Goal: Task Accomplishment & Management: Use online tool/utility

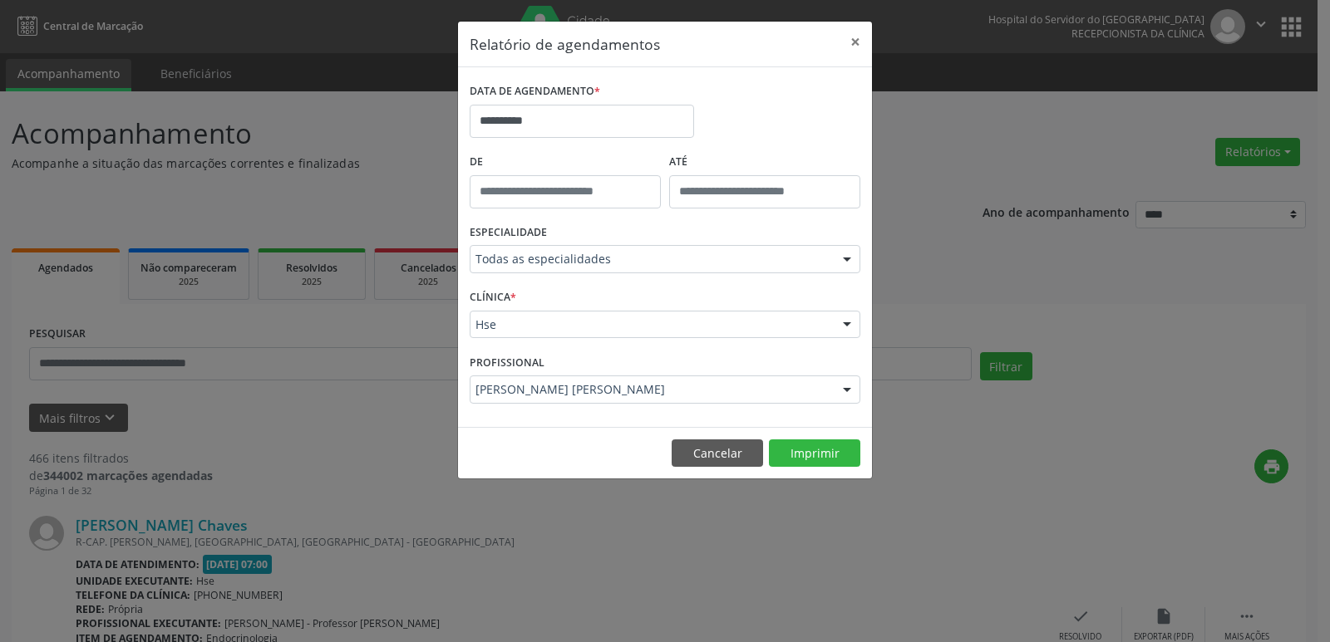
click at [842, 327] on div at bounding box center [846, 326] width 25 height 28
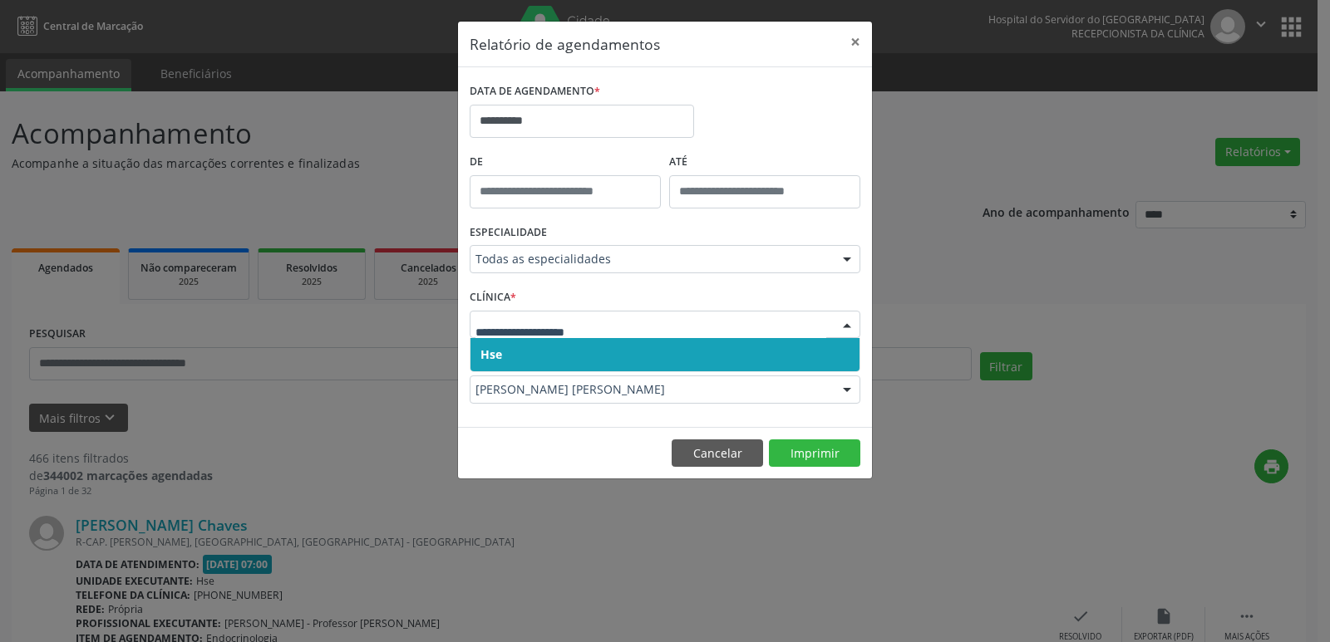
click at [577, 355] on span "Hse" at bounding box center [664, 354] width 389 height 33
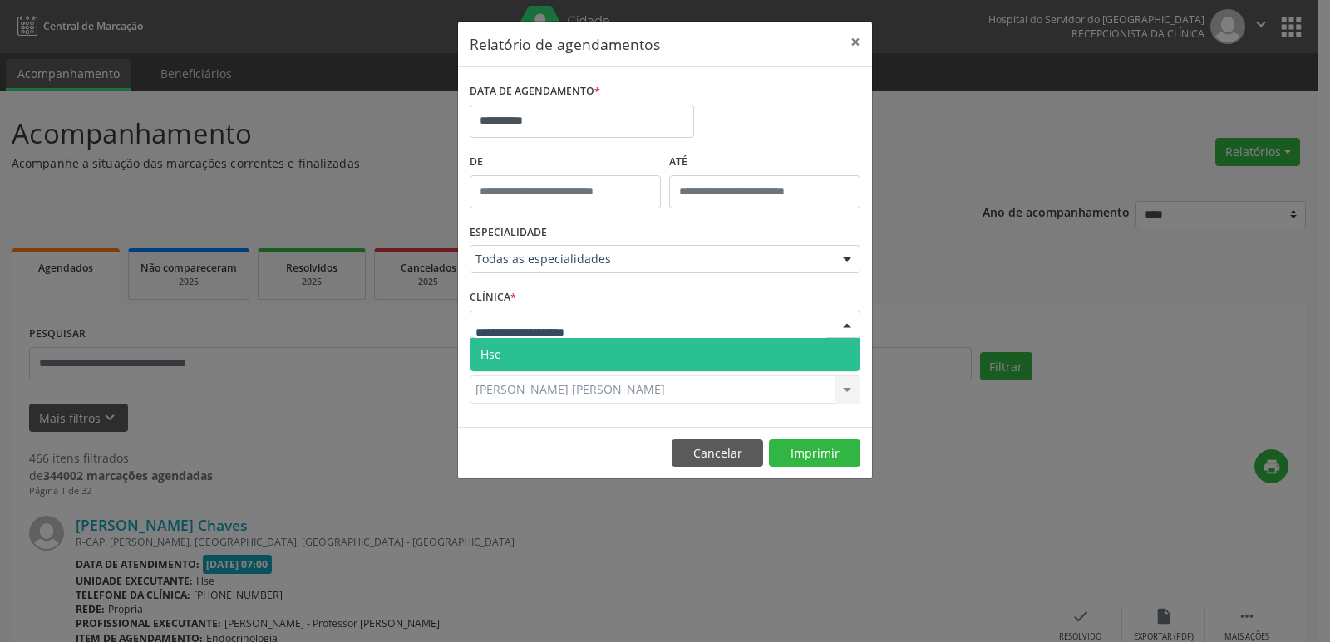
click at [842, 323] on div at bounding box center [846, 326] width 25 height 28
click at [581, 363] on span "Hse" at bounding box center [664, 354] width 389 height 33
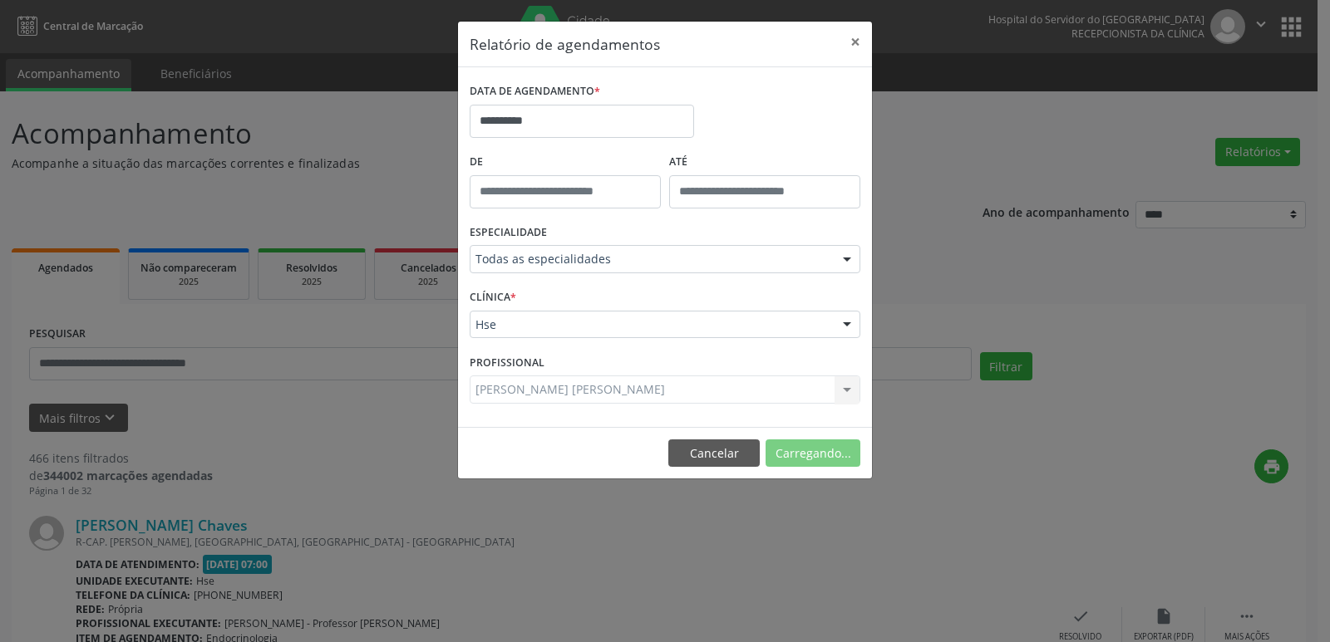
click at [847, 388] on div "[PERSON_NAME] [PERSON_NAME] Todos os profissionais [PERSON_NAME] Interaminense …" at bounding box center [665, 390] width 391 height 28
click at [816, 460] on button "Imprimir" at bounding box center [814, 454] width 91 height 28
click at [529, 121] on input "**********" at bounding box center [582, 121] width 224 height 33
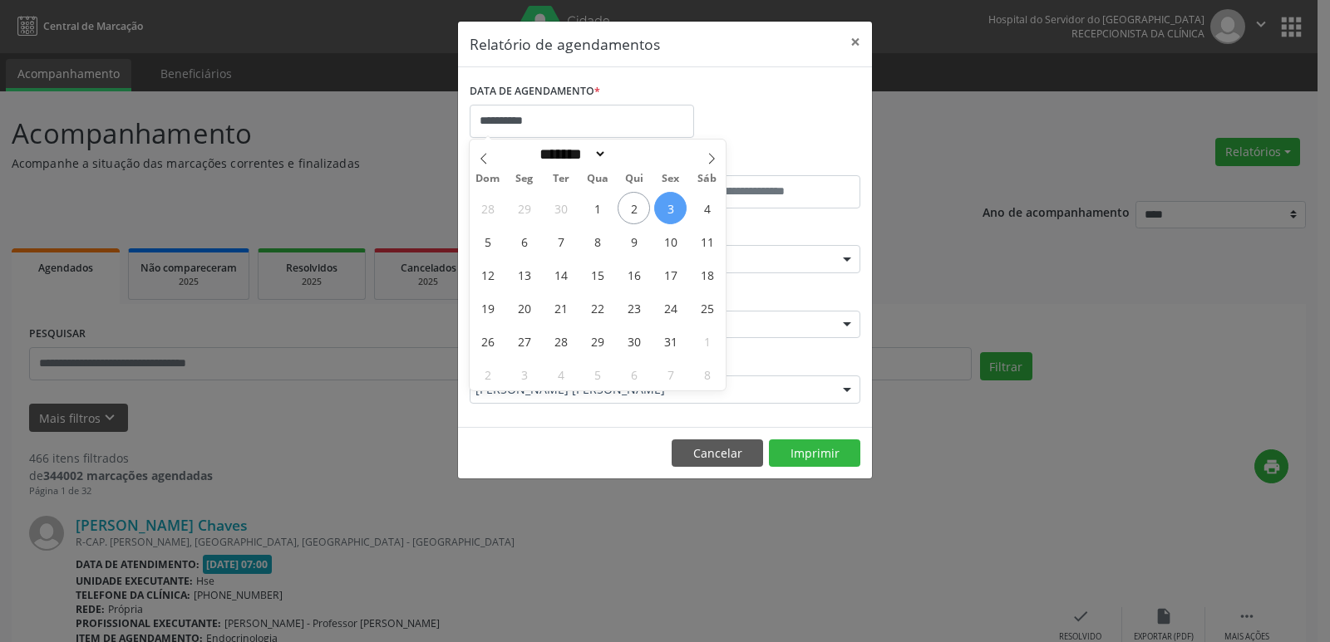
click at [670, 208] on span "3" at bounding box center [670, 208] width 32 height 32
type input "**********"
click at [670, 208] on span "3" at bounding box center [670, 208] width 32 height 32
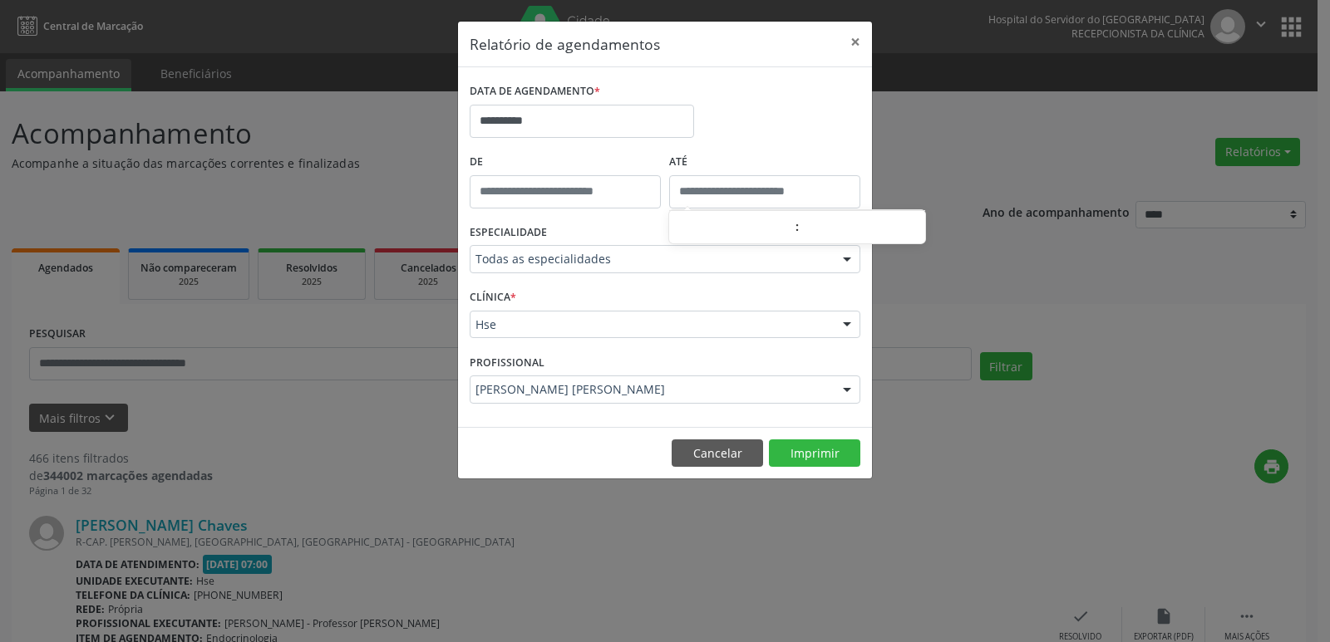
type input "*****"
click at [670, 208] on body "**********" at bounding box center [665, 321] width 1330 height 642
click at [844, 257] on div at bounding box center [846, 260] width 25 height 28
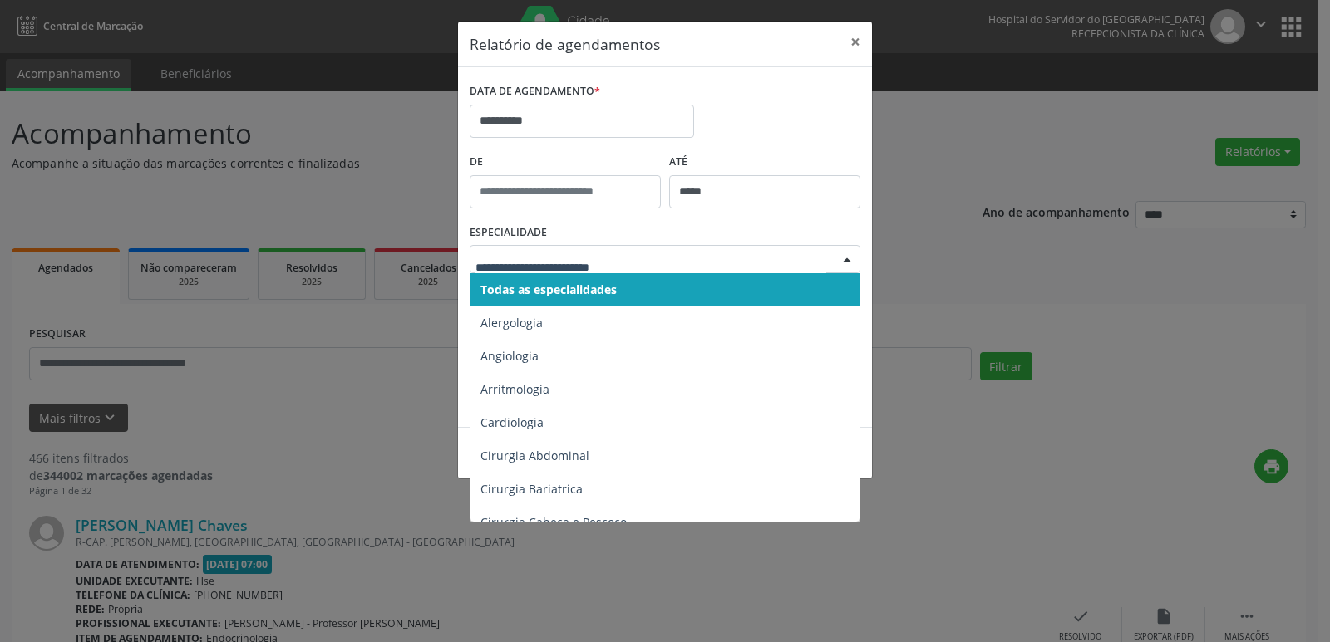
click at [593, 292] on span "Todas as especialidades" at bounding box center [548, 290] width 136 height 16
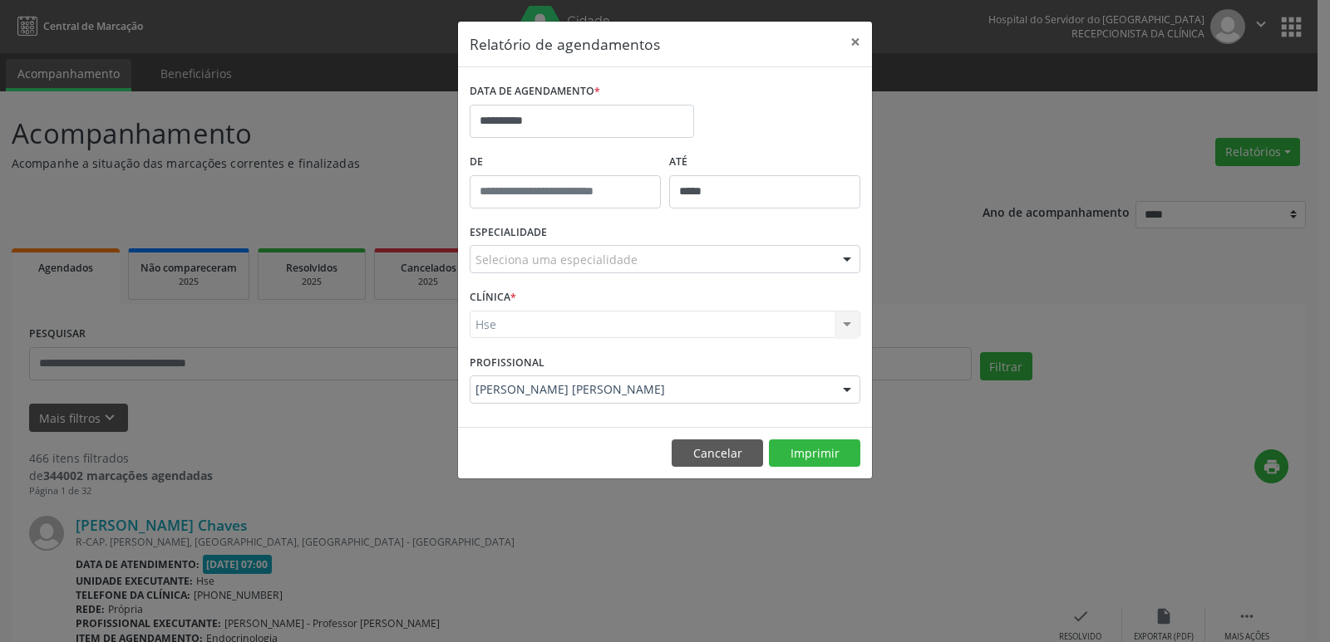
click at [847, 324] on div "Hse Hse Nenhum resultado encontrado para: " " Não há nenhuma opção para ser exi…" at bounding box center [665, 325] width 391 height 28
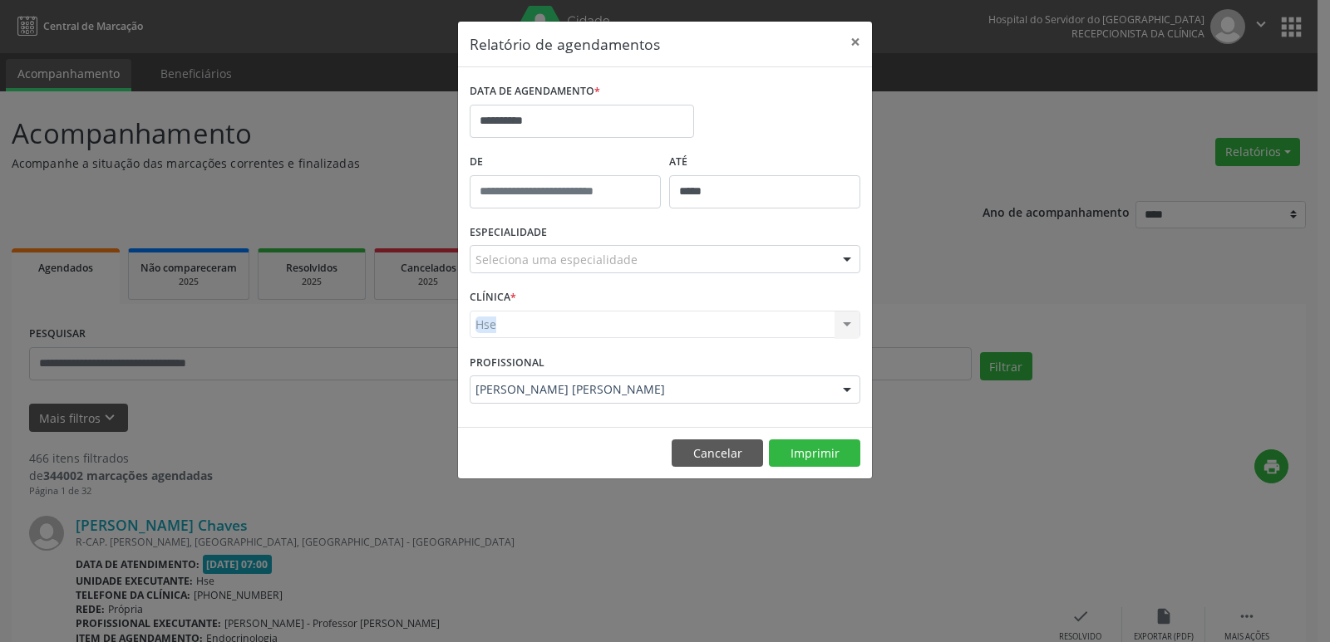
click at [847, 324] on div "Hse Hse Nenhum resultado encontrado para: " " Não há nenhuma opção para ser exi…" at bounding box center [665, 325] width 391 height 28
click at [731, 450] on button "Cancelar" at bounding box center [717, 454] width 91 height 28
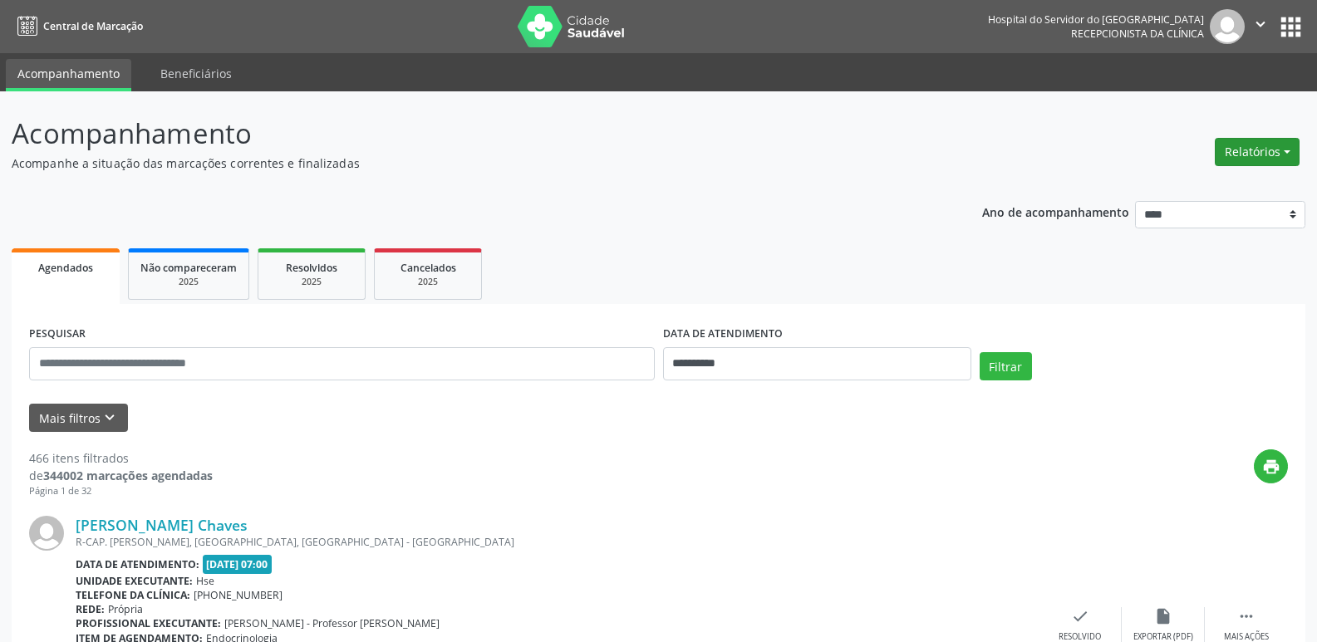
click at [1245, 140] on button "Relatórios" at bounding box center [1257, 152] width 85 height 28
click at [1207, 189] on link "Agendamentos" at bounding box center [1211, 187] width 179 height 23
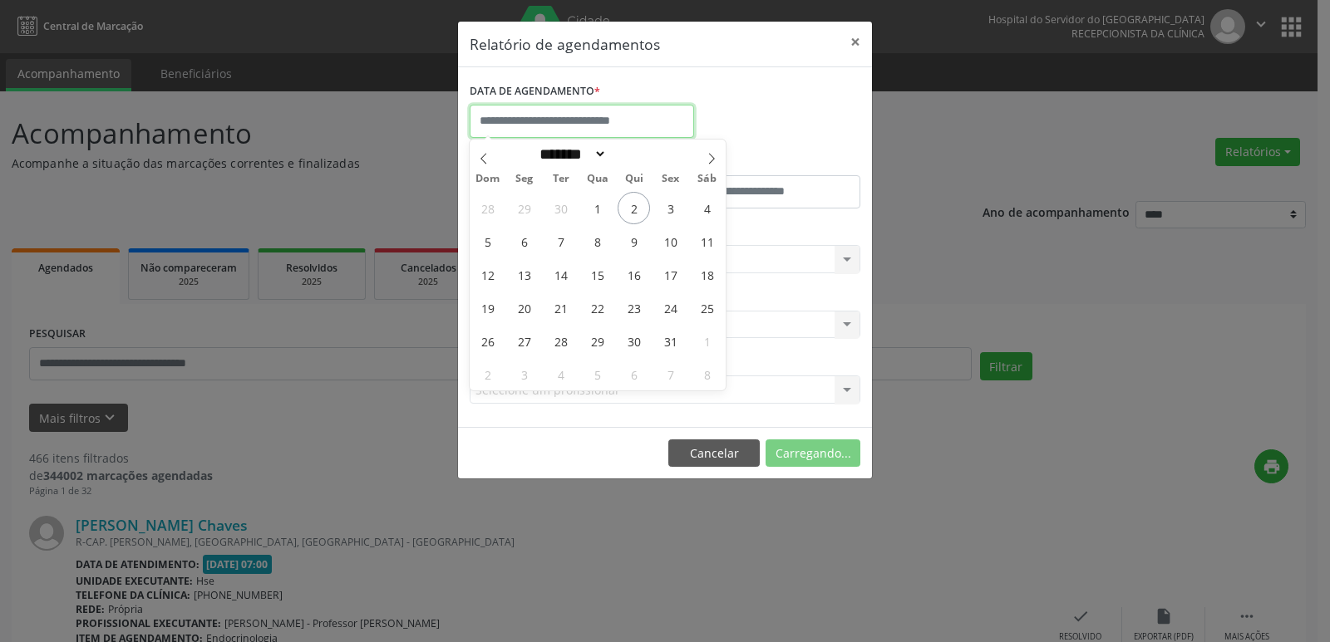
click at [620, 130] on input "text" at bounding box center [582, 121] width 224 height 33
click at [671, 209] on span "3" at bounding box center [670, 208] width 32 height 32
type input "**********"
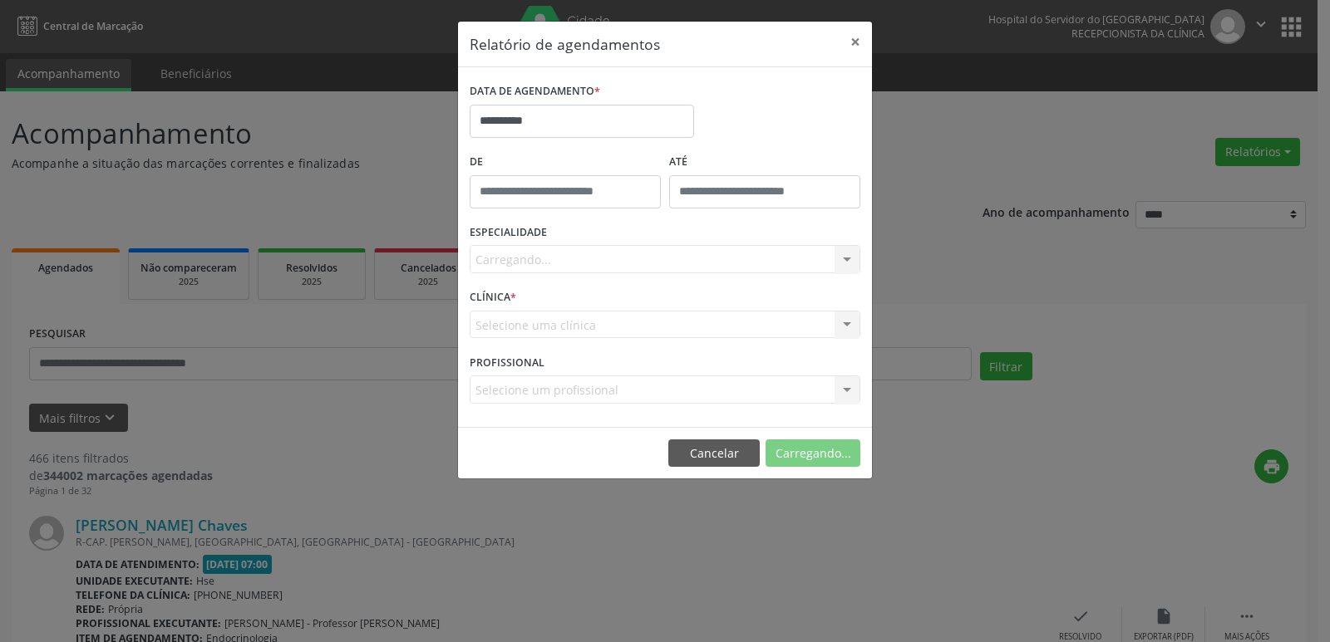
click at [671, 209] on div "ATÉ" at bounding box center [764, 185] width 199 height 71
click at [843, 256] on div "Carregando... Todas as especialidades Alergologia Angiologia Arritmologia Cardi…" at bounding box center [665, 259] width 391 height 28
click at [843, 256] on div at bounding box center [846, 260] width 25 height 28
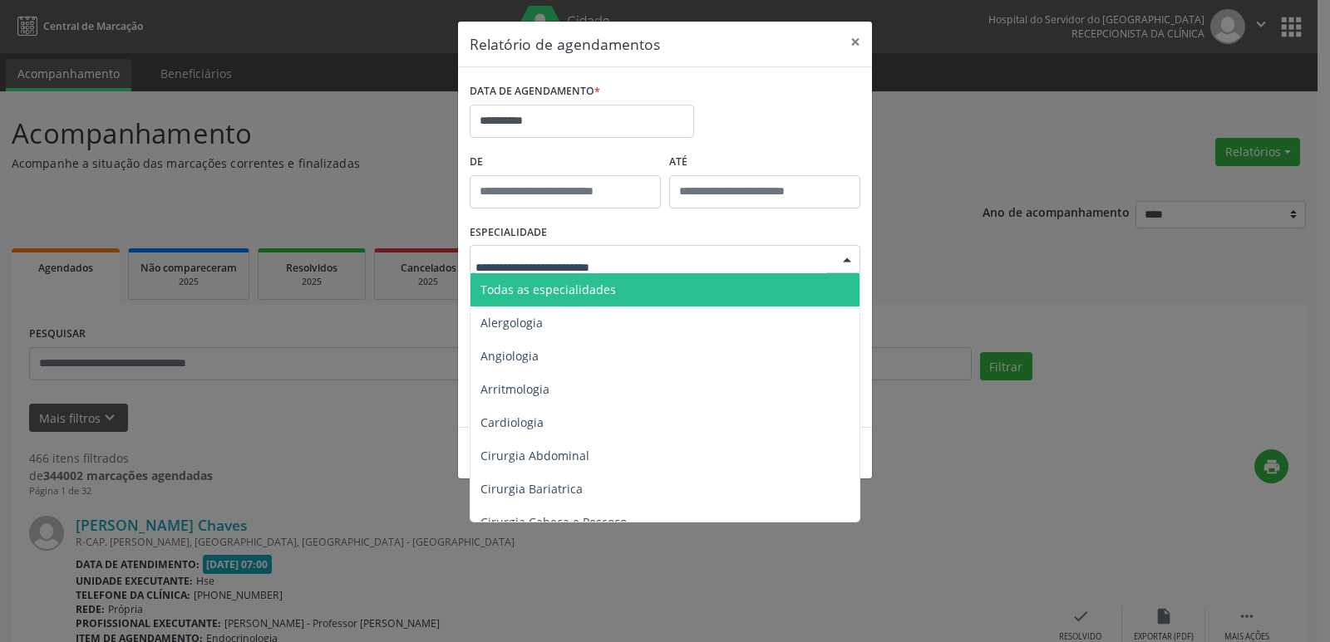
click at [650, 287] on span "Todas as especialidades" at bounding box center [665, 289] width 391 height 33
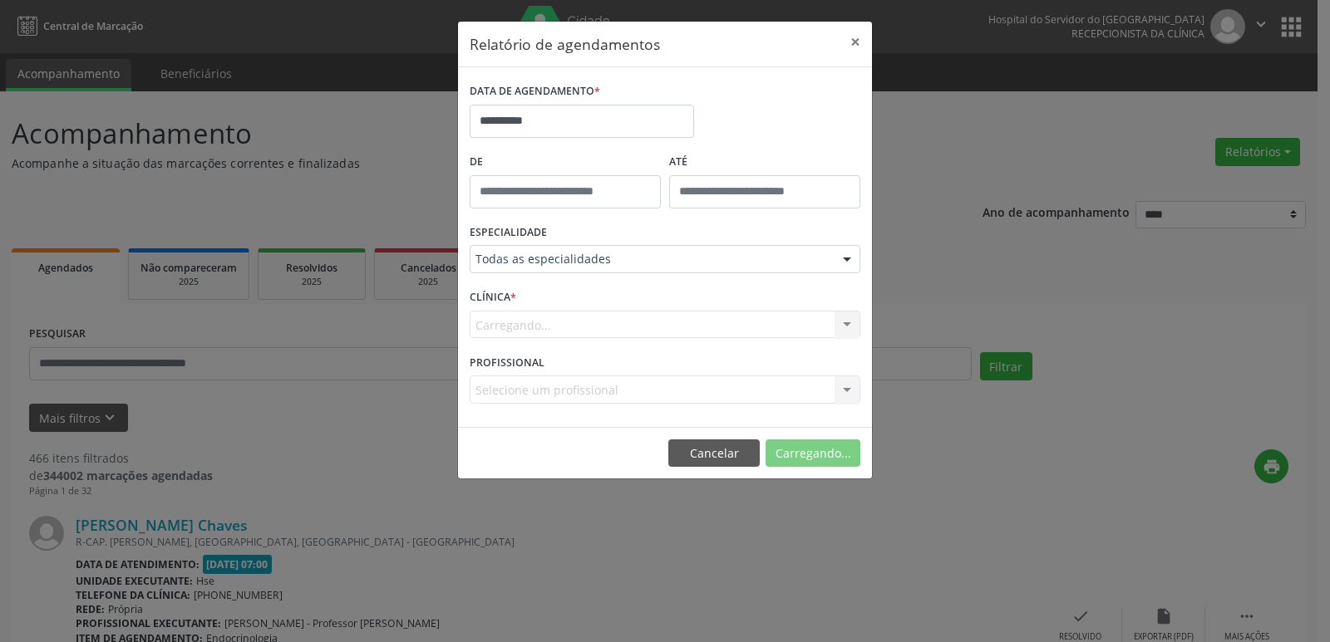
click at [844, 325] on div "Carregando... Hse Nenhum resultado encontrado para: " " Não há nenhuma opção pa…" at bounding box center [665, 325] width 391 height 28
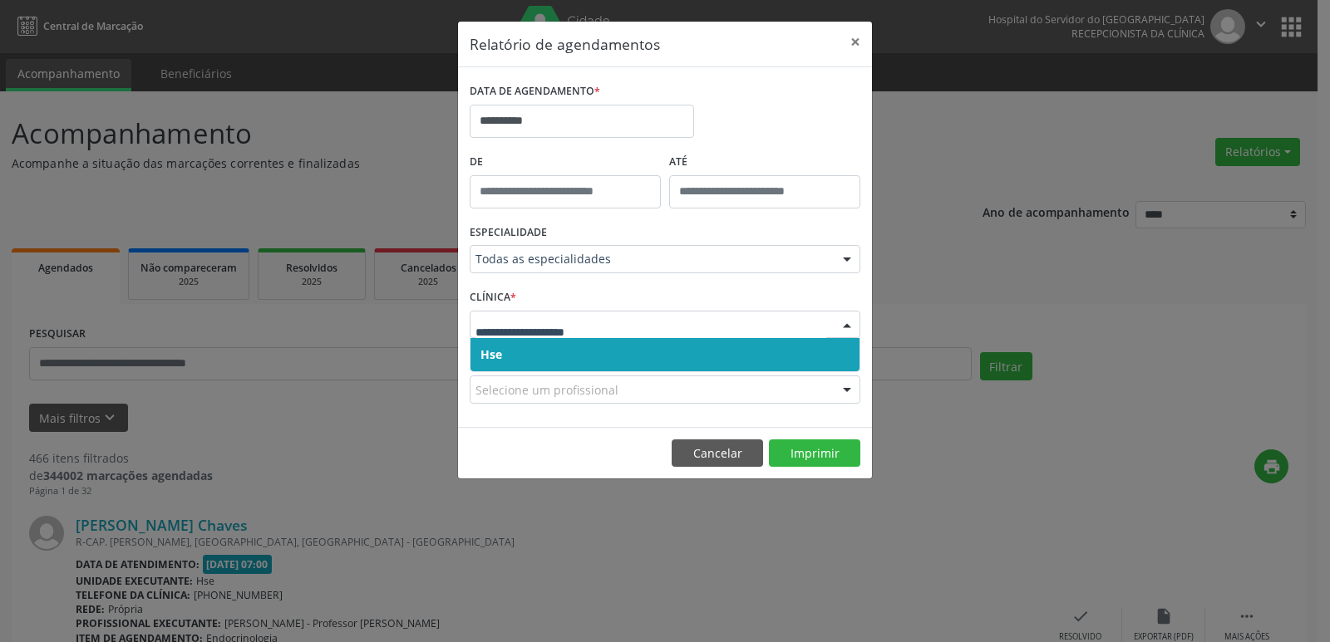
click at [844, 325] on div at bounding box center [846, 326] width 25 height 28
click at [606, 363] on span "Hse" at bounding box center [664, 354] width 389 height 33
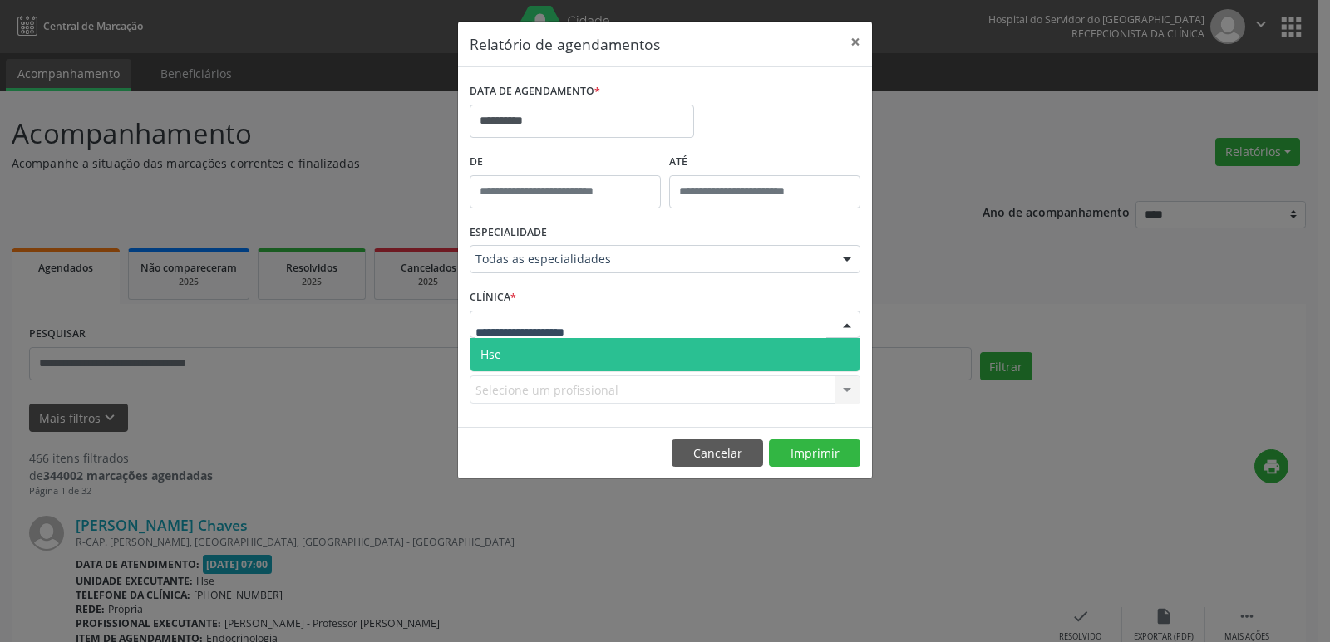
click at [853, 327] on div at bounding box center [846, 326] width 25 height 28
click at [715, 362] on span "Hse" at bounding box center [664, 354] width 389 height 33
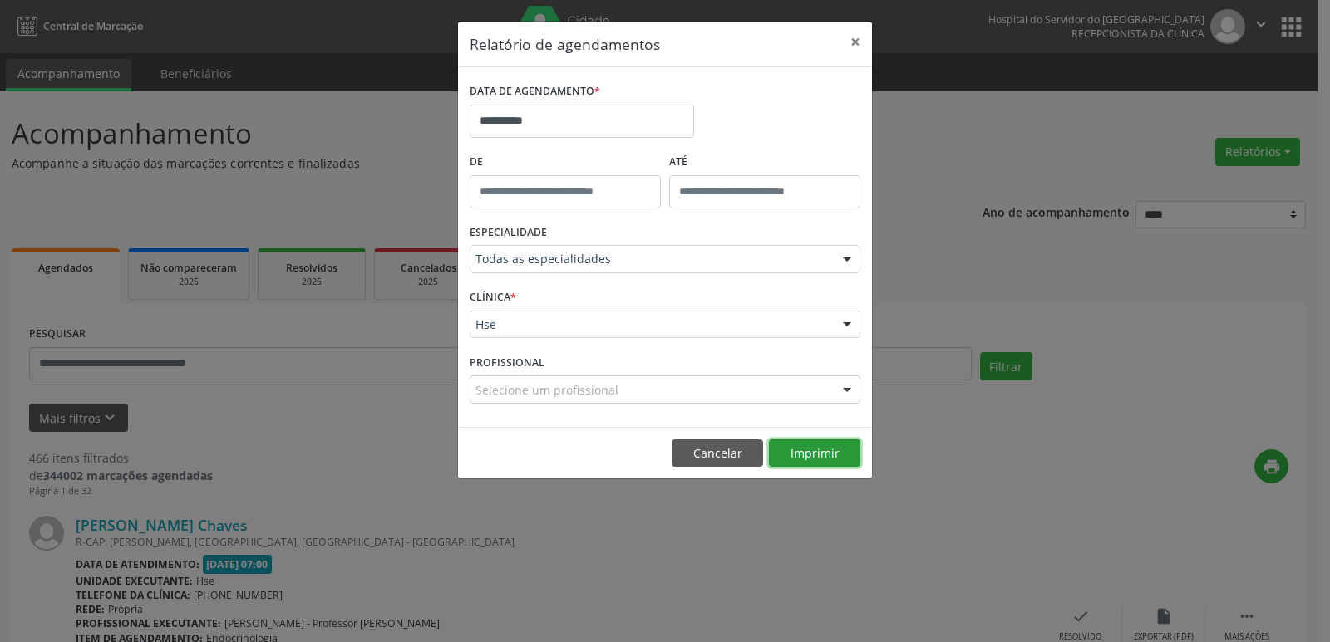
click at [815, 453] on button "Imprimir" at bounding box center [814, 454] width 91 height 28
click at [855, 42] on button "×" at bounding box center [855, 42] width 33 height 41
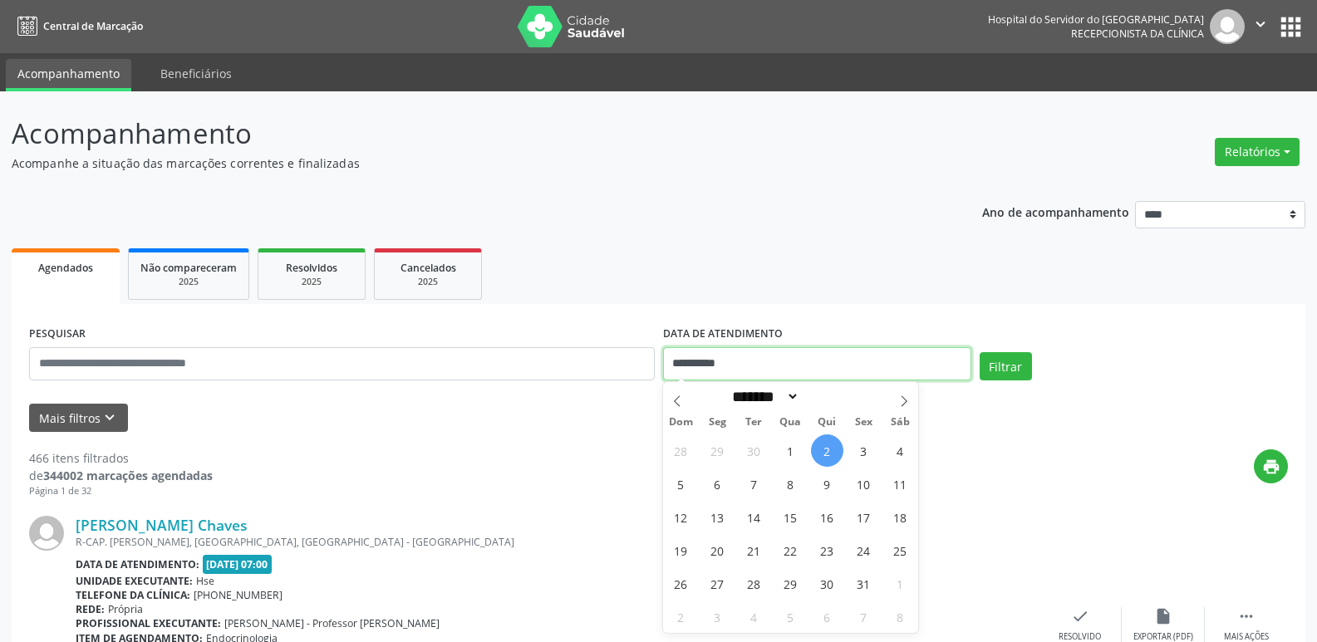
click at [726, 364] on input "**********" at bounding box center [817, 363] width 308 height 33
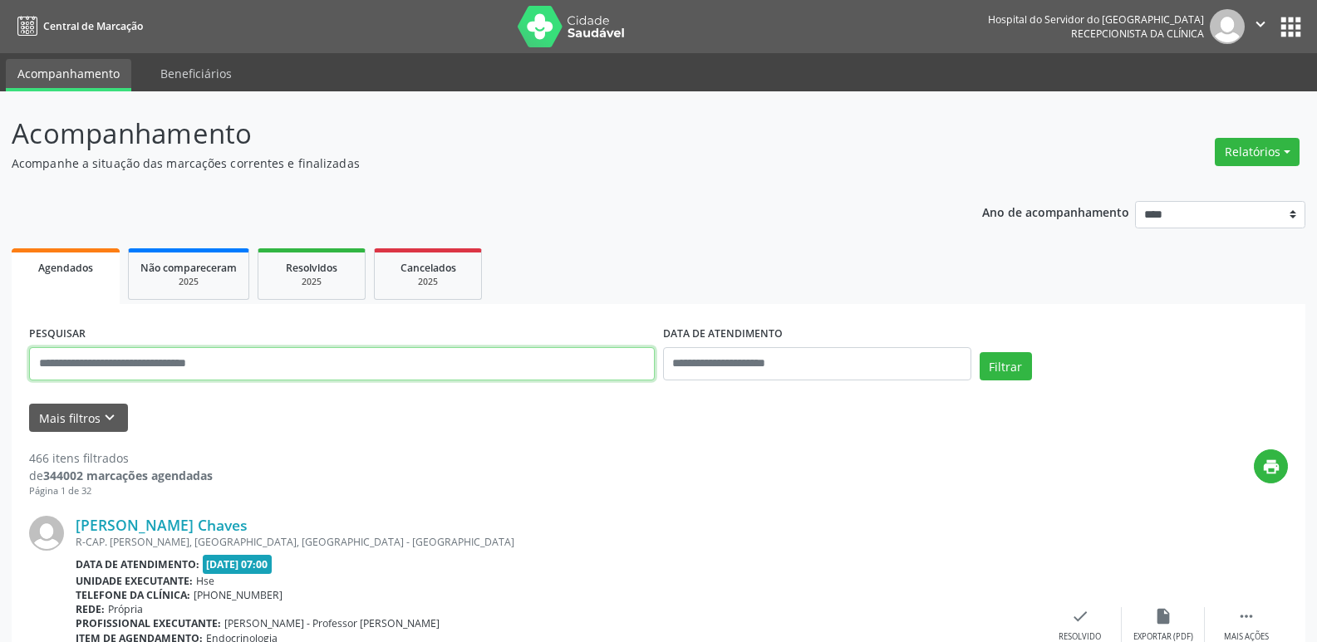
click at [208, 362] on input "text" at bounding box center [342, 363] width 626 height 33
type input "*"
type input "**********"
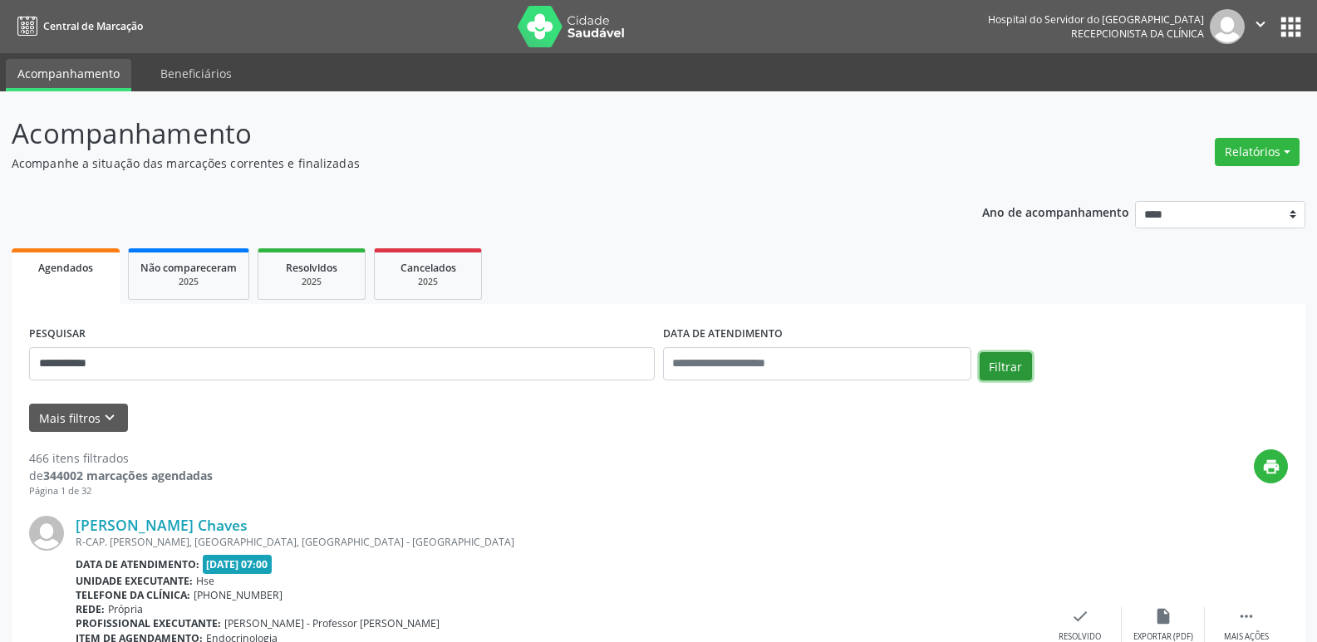
click at [1020, 367] on button "Filtrar" at bounding box center [1006, 366] width 52 height 28
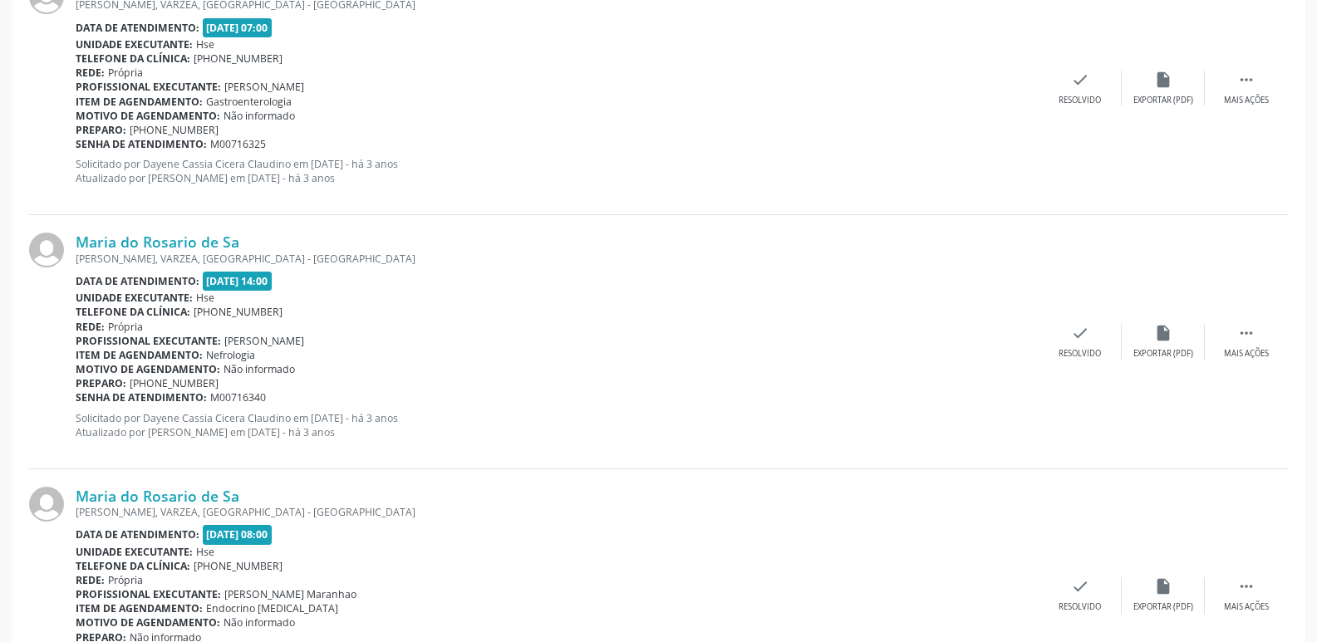
scroll to position [3740, 0]
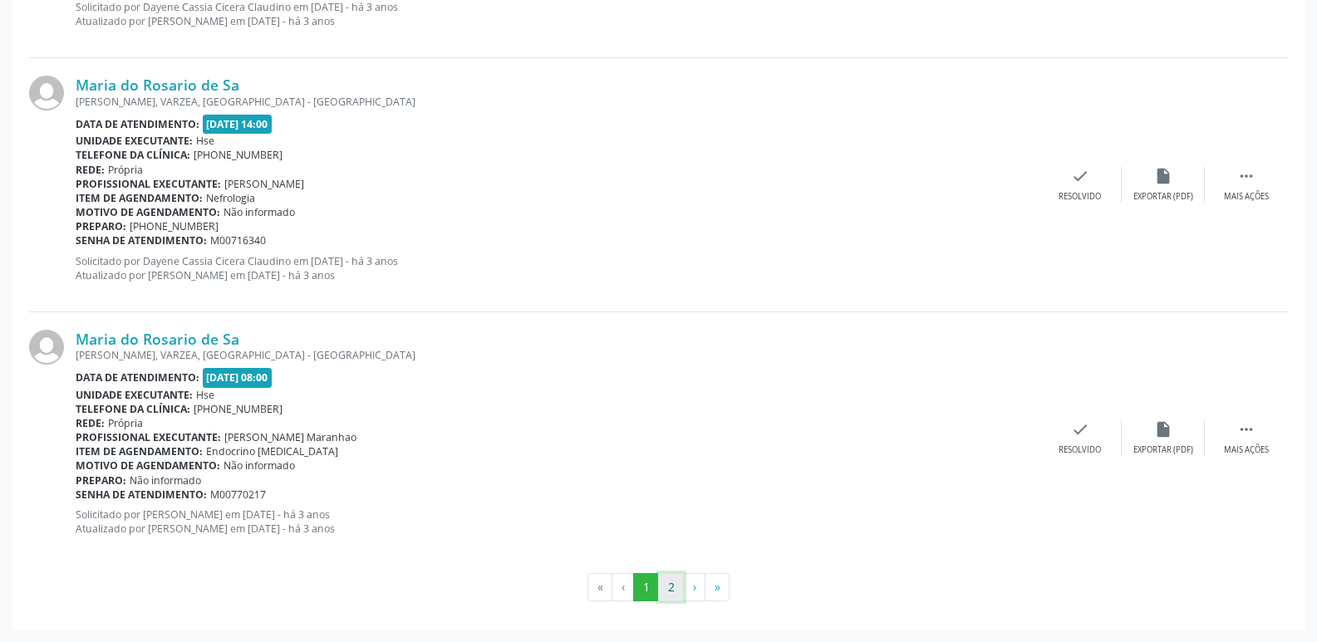
click at [674, 585] on button "2" at bounding box center [671, 587] width 26 height 28
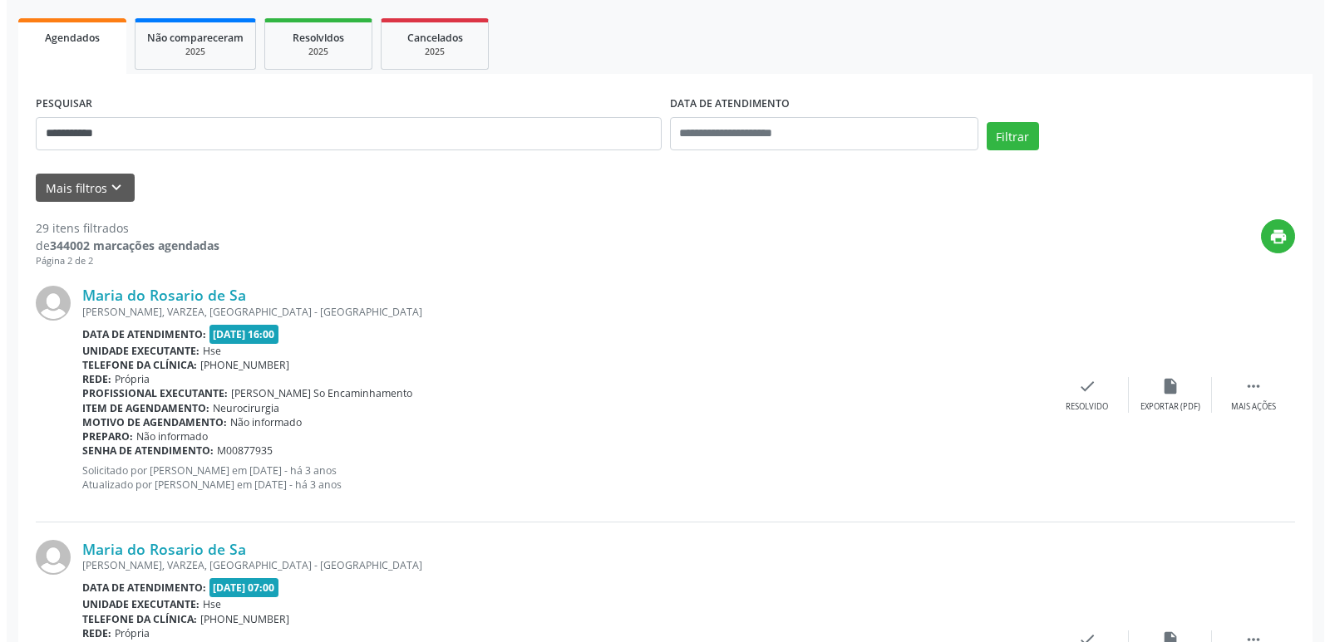
scroll to position [0, 0]
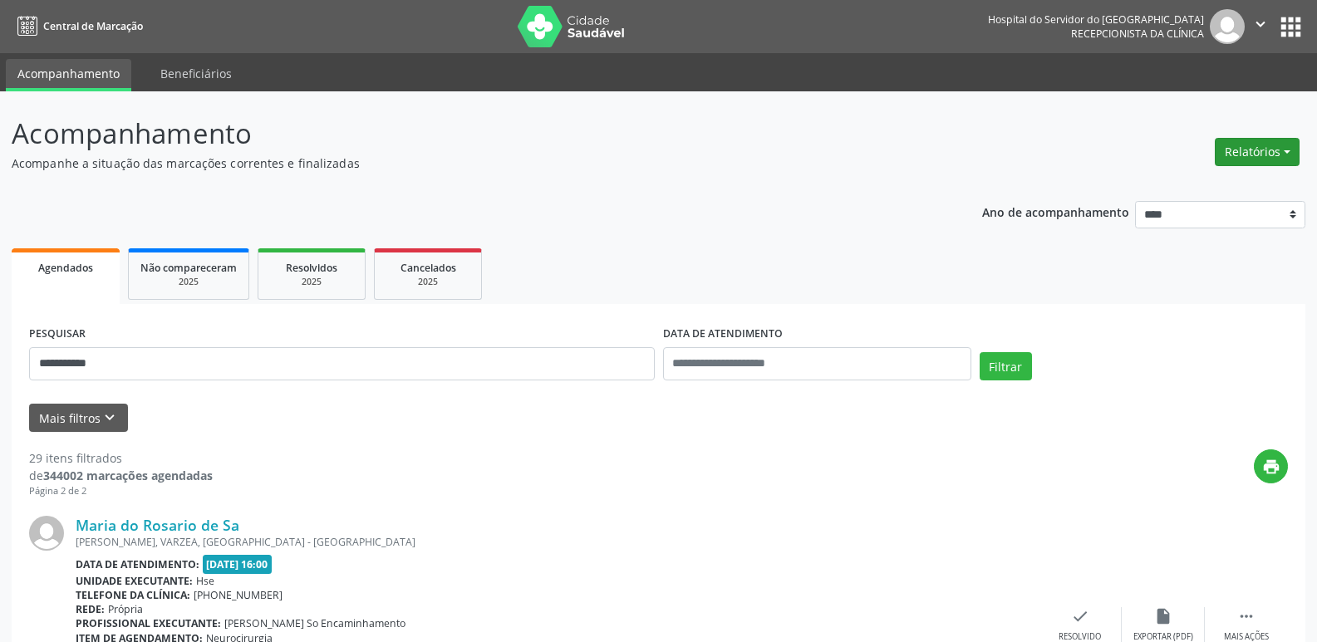
click at [1271, 156] on button "Relatórios" at bounding box center [1257, 152] width 85 height 28
click at [1174, 188] on link "Agendamentos" at bounding box center [1211, 187] width 179 height 23
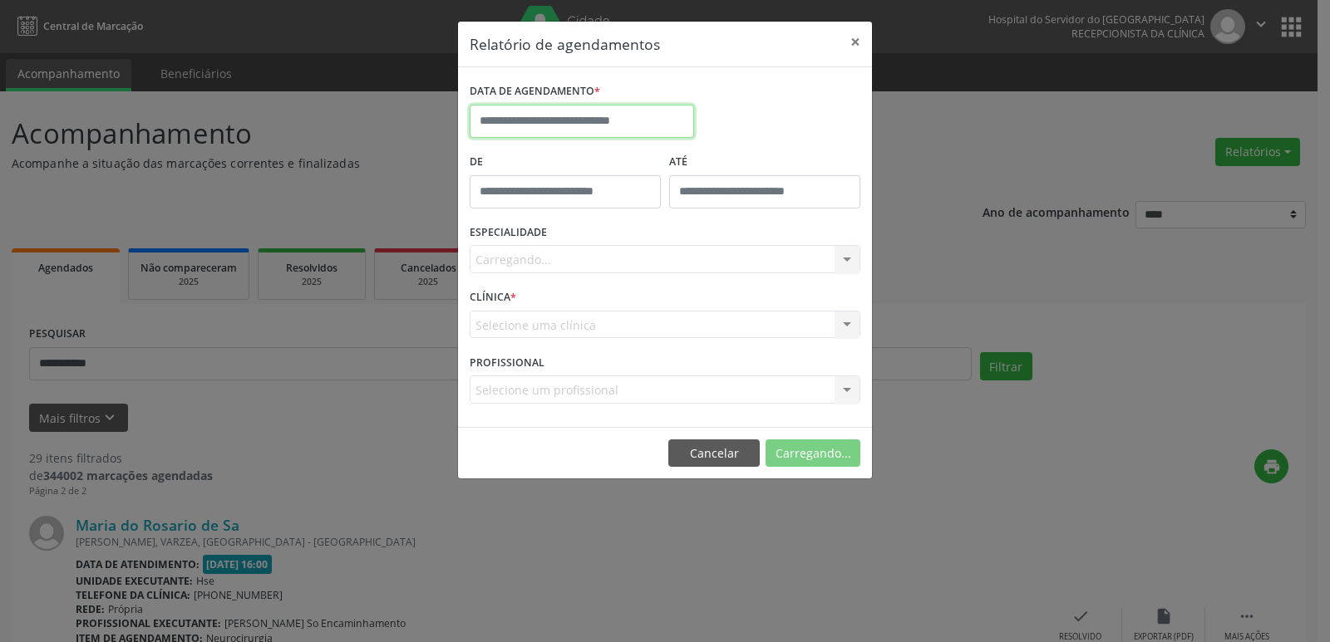
click at [534, 119] on input "text" at bounding box center [582, 121] width 224 height 33
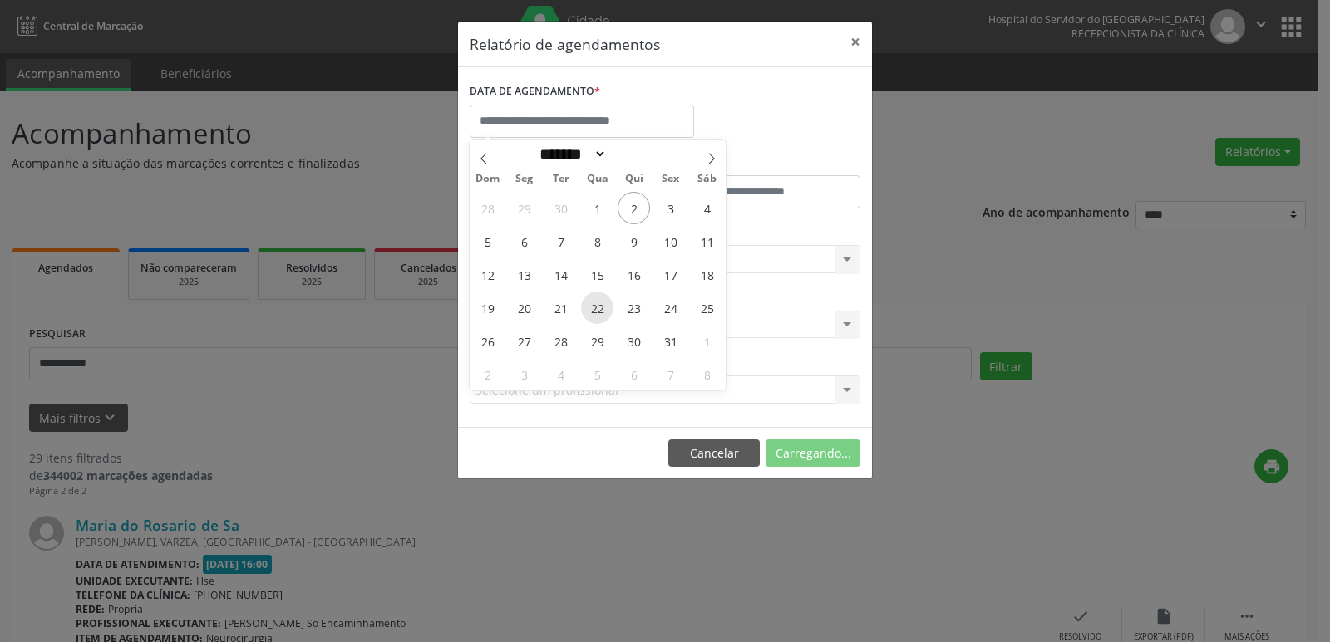
click at [598, 310] on span "22" at bounding box center [597, 308] width 32 height 32
type input "**********"
click at [598, 310] on span "22" at bounding box center [597, 308] width 32 height 32
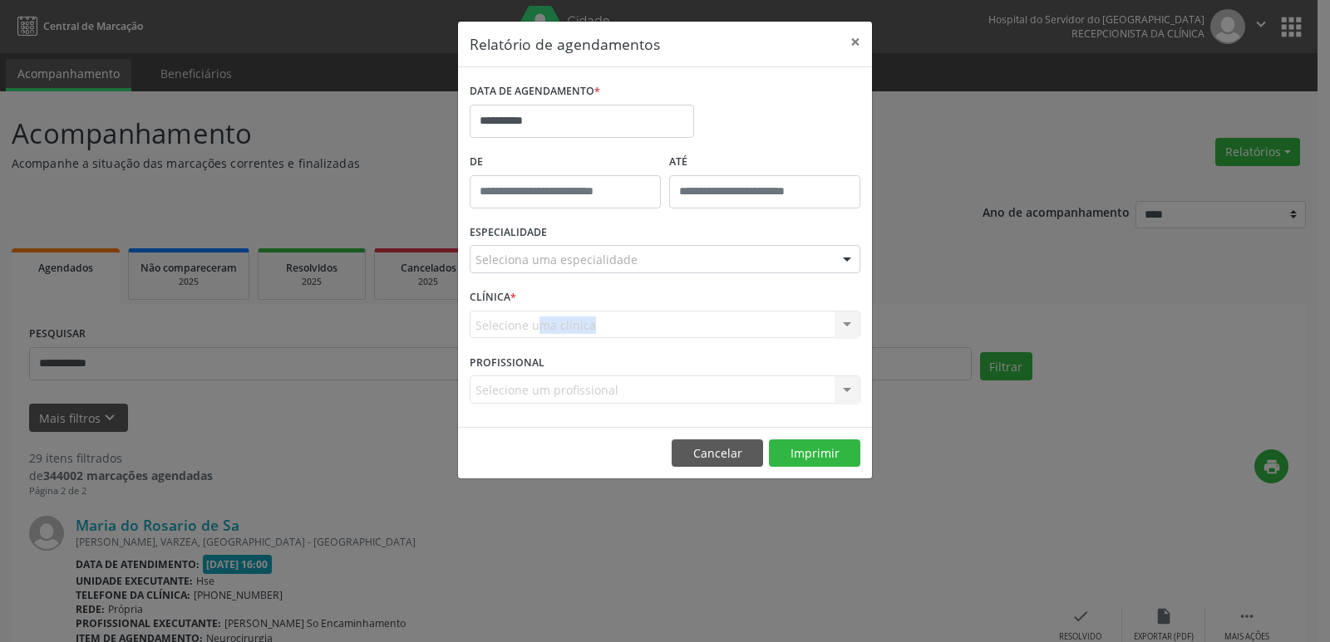
click at [598, 311] on div "Selecione uma clínica Hse Nenhum resultado encontrado para: " " Não há nenhuma …" at bounding box center [665, 325] width 391 height 28
click at [842, 258] on div at bounding box center [846, 260] width 25 height 28
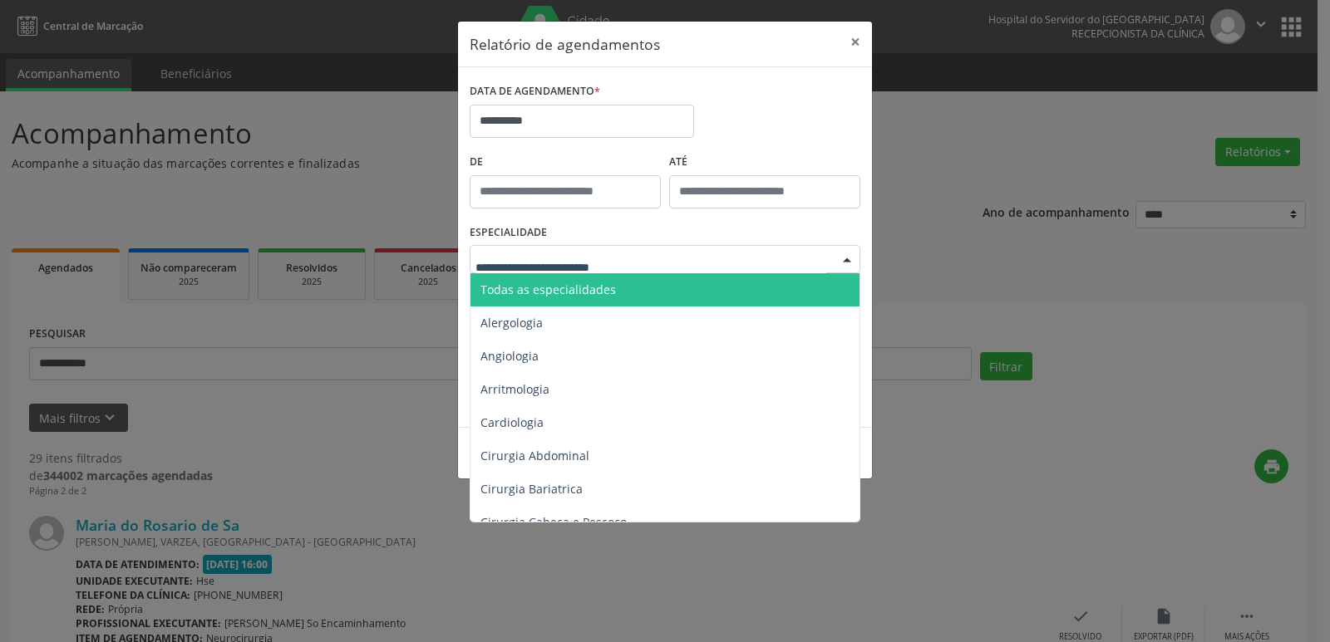
click at [549, 294] on span "Todas as especialidades" at bounding box center [547, 290] width 135 height 16
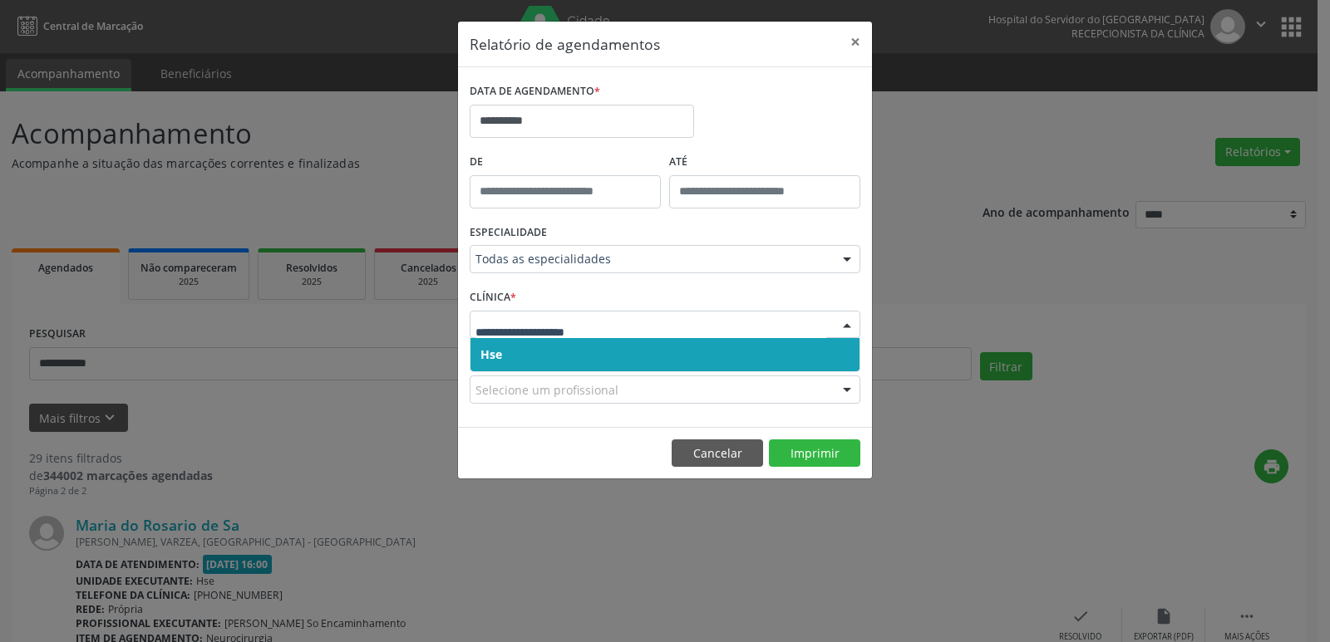
click at [840, 326] on div at bounding box center [846, 326] width 25 height 28
click at [677, 363] on span "Hse" at bounding box center [664, 354] width 389 height 33
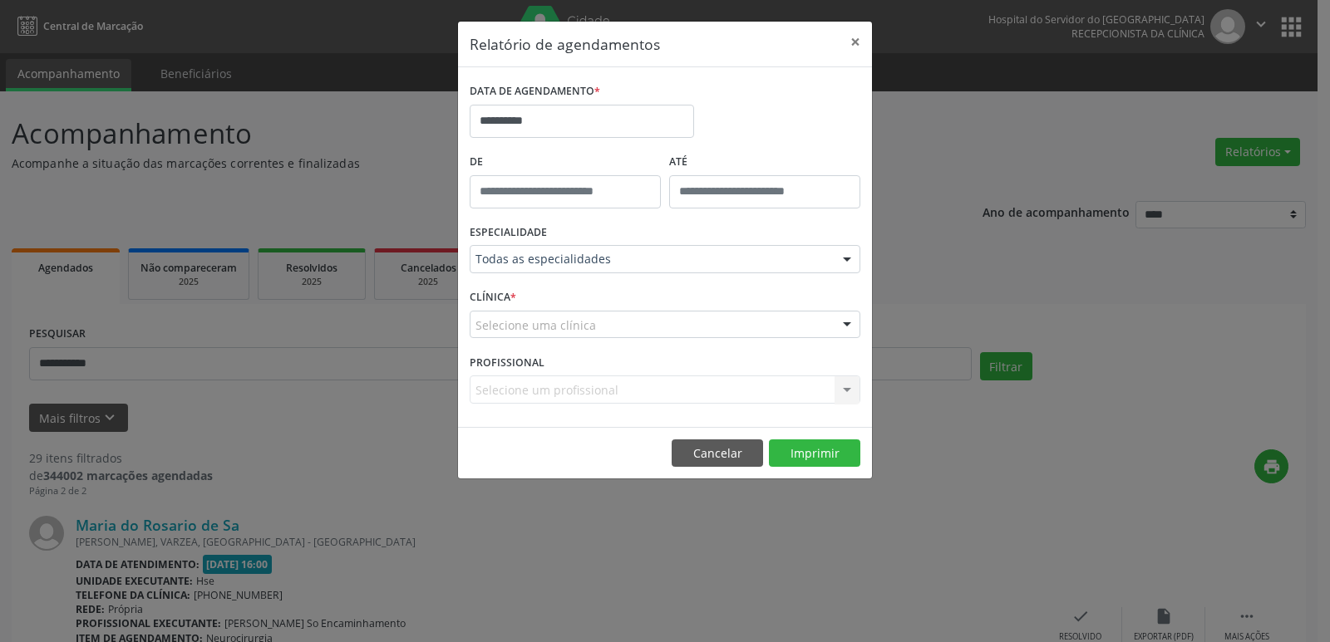
click at [847, 321] on div at bounding box center [846, 326] width 25 height 28
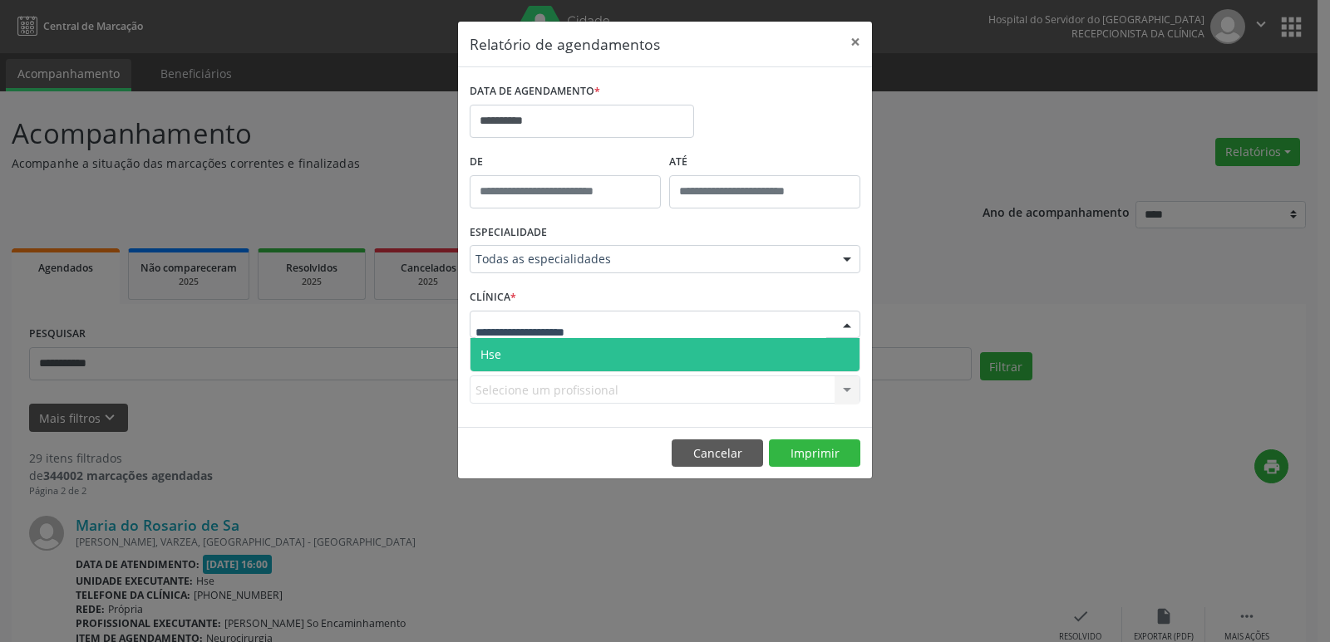
click at [657, 356] on span "Hse" at bounding box center [664, 354] width 389 height 33
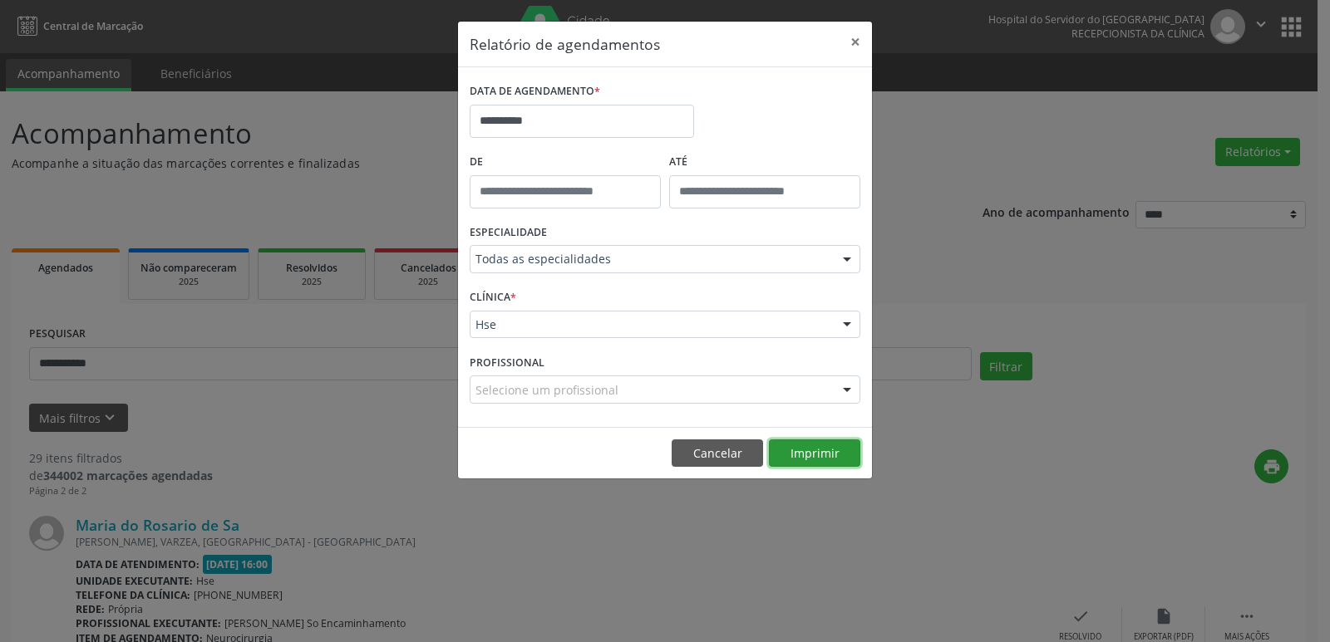
click at [826, 455] on button "Imprimir" at bounding box center [814, 454] width 91 height 28
